Goal: Download file/media

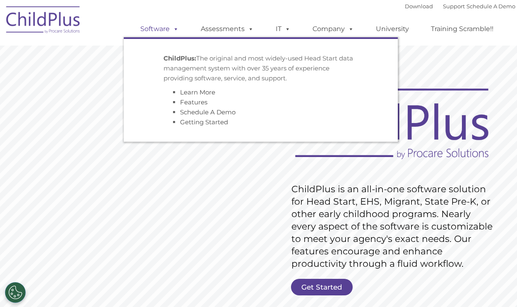
click at [173, 29] on span at bounding box center [174, 29] width 9 height 8
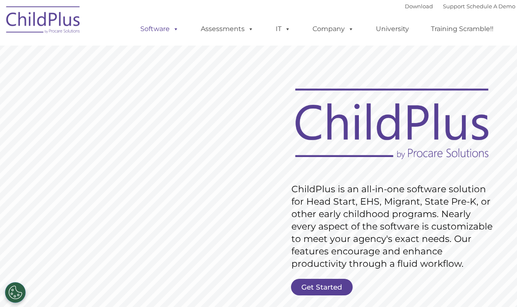
click at [173, 30] on span at bounding box center [174, 29] width 9 height 8
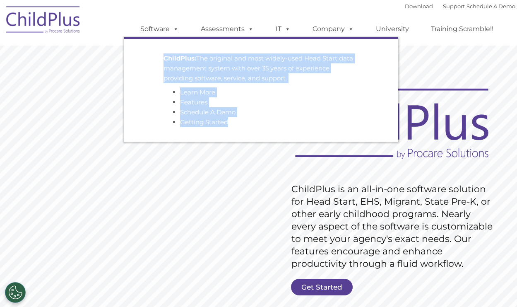
drag, startPoint x: 163, startPoint y: 56, endPoint x: 255, endPoint y: 125, distance: 113.8
click at [255, 125] on li "ChildPlus: The original and most widely-used Head Start data management system …" at bounding box center [260, 90] width 207 height 86
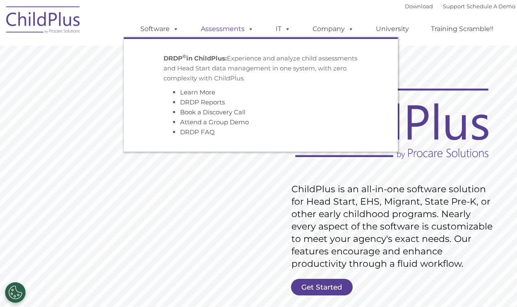
click at [246, 26] on span at bounding box center [249, 29] width 9 height 8
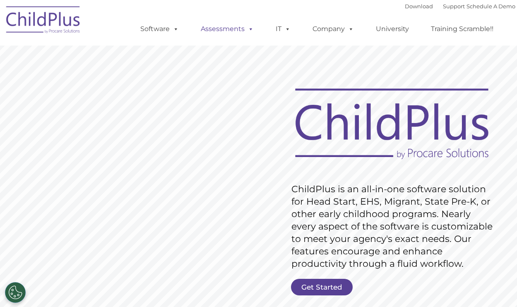
click at [245, 29] on span at bounding box center [249, 29] width 9 height 8
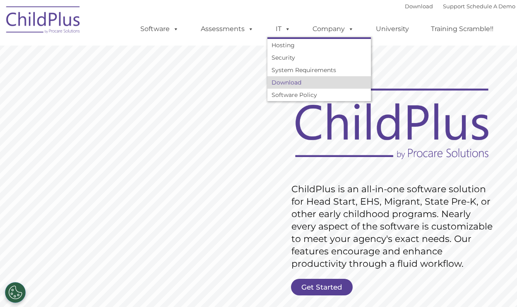
click at [289, 86] on link "Download" at bounding box center [318, 82] width 103 height 12
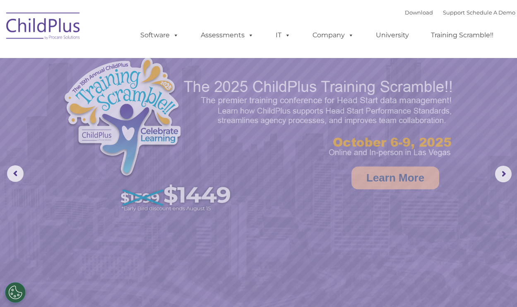
select select "MEDIUM"
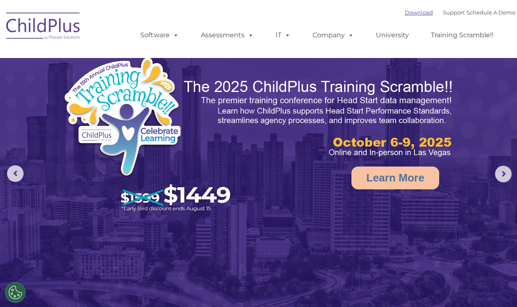
click at [405, 13] on link "Download" at bounding box center [419, 12] width 28 height 7
